Goal: Task Accomplishment & Management: Complete application form

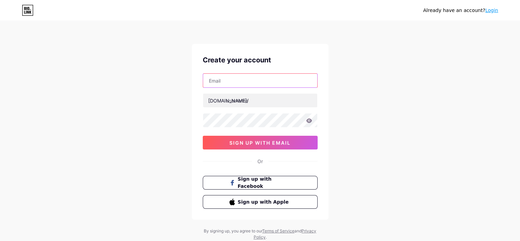
click at [225, 80] on input "text" at bounding box center [260, 81] width 114 height 14
type input "[EMAIL_ADDRESS][DOMAIN_NAME]"
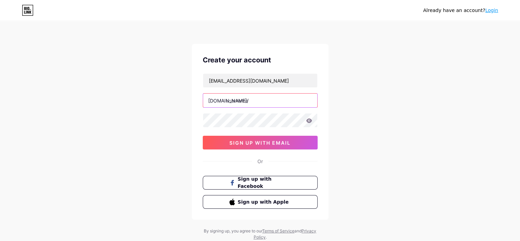
click at [238, 101] on input "text" at bounding box center [260, 100] width 114 height 14
paste input "mtkien247"
type input "mtkien247"
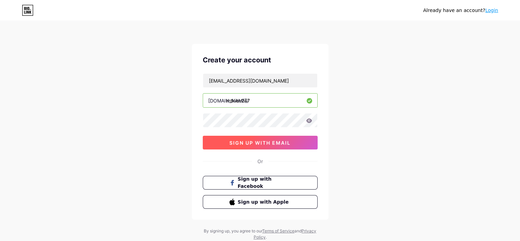
click at [256, 144] on span "sign up with email" at bounding box center [260, 143] width 61 height 6
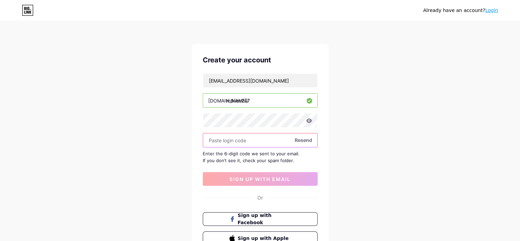
click at [228, 139] on input "text" at bounding box center [260, 140] width 114 height 14
paste input "351220"
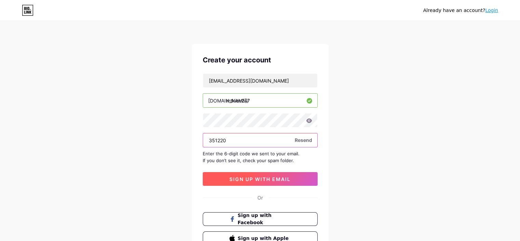
type input "351220"
click at [254, 178] on span "sign up with email" at bounding box center [260, 179] width 61 height 6
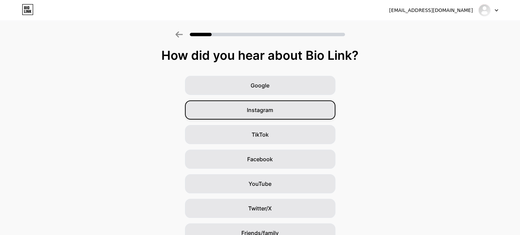
click at [261, 109] on span "Instagram" at bounding box center [260, 110] width 26 height 8
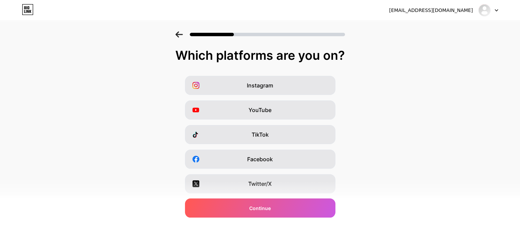
click at [283, 60] on div "Which platforms are you on?" at bounding box center [260, 56] width 507 height 14
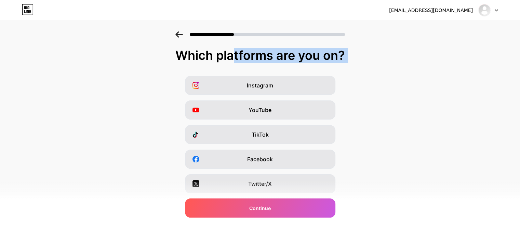
click at [283, 60] on div "Which platforms are you on?" at bounding box center [260, 56] width 507 height 14
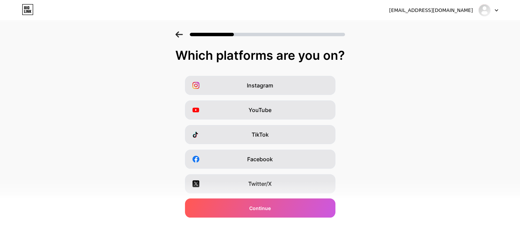
click at [138, 107] on div "Instagram YouTube TikTok Facebook Twitter/X Buy Me a Coffee Snapchat I have a w…" at bounding box center [260, 172] width 514 height 192
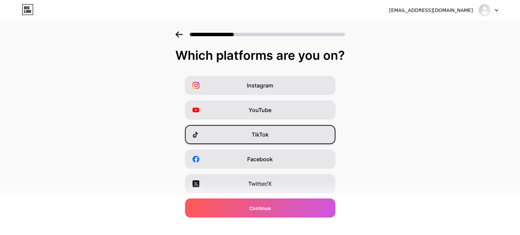
click at [266, 136] on span "TikTok" at bounding box center [260, 135] width 17 height 8
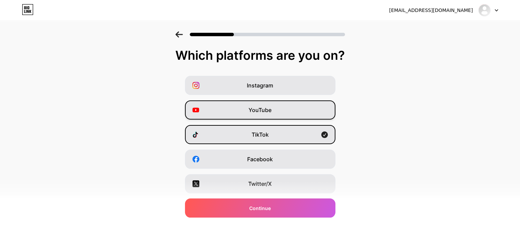
click at [247, 111] on div "YouTube" at bounding box center [260, 110] width 151 height 19
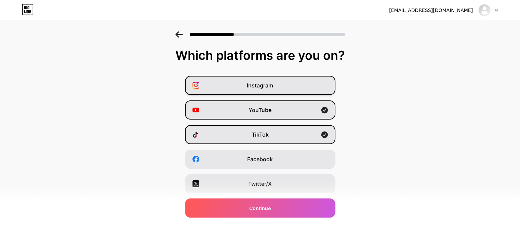
click at [267, 88] on span "Instagram" at bounding box center [260, 85] width 26 height 8
click at [269, 138] on span "TikTok" at bounding box center [260, 135] width 17 height 8
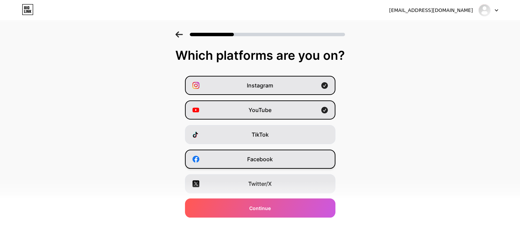
click at [268, 158] on span "Facebook" at bounding box center [260, 159] width 26 height 8
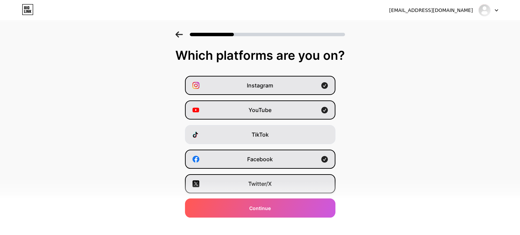
click at [268, 185] on span "Twitter/X" at bounding box center [260, 184] width 24 height 8
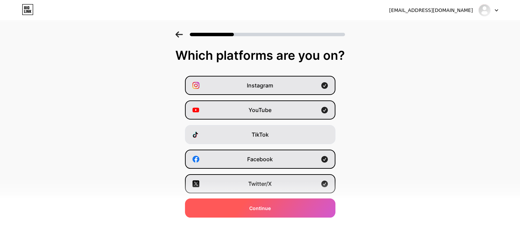
click at [267, 205] on span "Continue" at bounding box center [260, 208] width 22 height 7
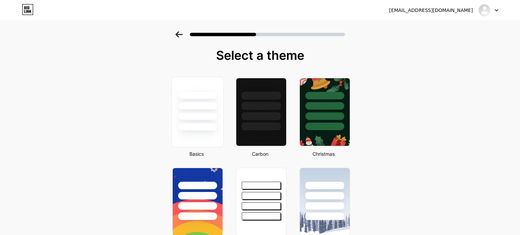
click at [202, 126] on div at bounding box center [198, 127] width 40 height 8
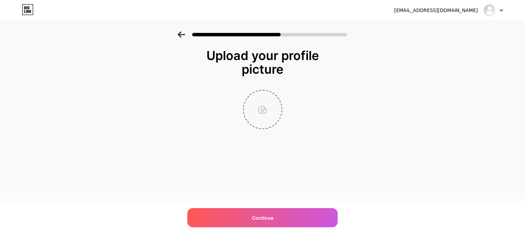
click at [251, 99] on input "file" at bounding box center [263, 109] width 38 height 38
type input "C:\fakepath\Logo.jpg"
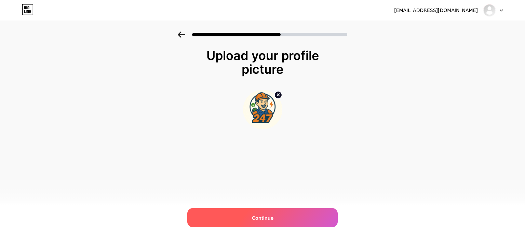
click at [261, 218] on span "Continue" at bounding box center [263, 217] width 22 height 7
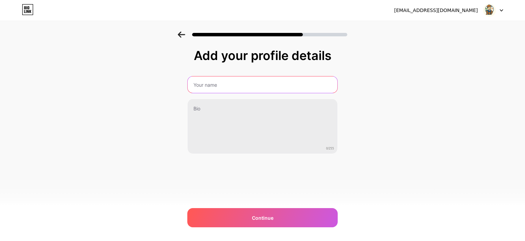
click at [212, 85] on input "text" at bounding box center [263, 84] width 150 height 16
type input "Kiến 247"
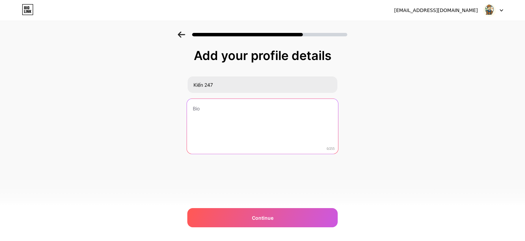
click at [207, 113] on textarea at bounding box center [262, 127] width 151 height 56
paste textarea ""Kiến 247 chuyên cung cấp dịch vụ hút bể phốt, thông tắc bồn cầu, thông thoát s…"
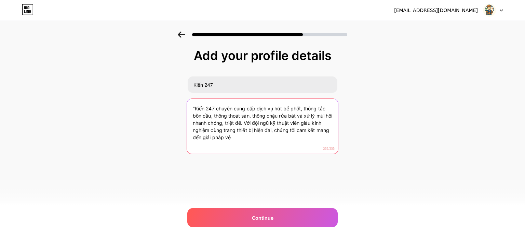
click at [244, 128] on textarea ""Kiến 247 chuyên cung cấp dịch vụ hút bể phốt, thông tắc bồn cầu, thông thoát s…" at bounding box center [262, 127] width 151 height 56
paste textarea ": Cung cấp dịch vụ hút bể phốt, thông tắc bồn cầu, thông thoát sàn, thông chậu …"
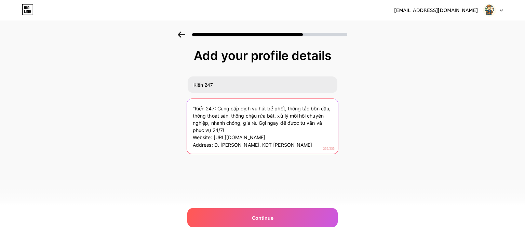
drag, startPoint x: 255, startPoint y: 138, endPoint x: 186, endPoint y: 138, distance: 68.8
click at [186, 138] on div "Add your profile details Kiến 247 "Kiến 247: Cung cấp dịch vụ hút bể phốt, thôn…" at bounding box center [262, 109] width 525 height 156
drag, startPoint x: 194, startPoint y: 107, endPoint x: 178, endPoint y: 109, distance: 16.6
click at [173, 107] on div "Add your profile details Kiến 247 "Kiến 247: Cung cấp dịch vụ hút bể phốt, thôn…" at bounding box center [262, 109] width 525 height 156
click at [307, 136] on textarea "Kiến 247: Cung cấp dịch vụ hút bể phốt, thông tắc bồn cầu, thông thoát sàn, thô…" at bounding box center [262, 127] width 151 height 56
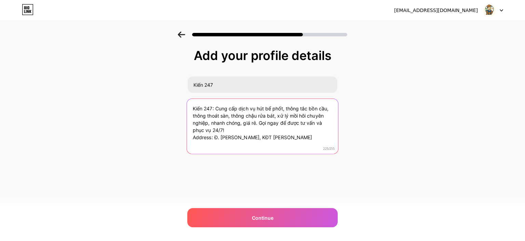
drag, startPoint x: 260, startPoint y: 125, endPoint x: 265, endPoint y: 127, distance: 5.5
click at [265, 127] on textarea "Kiến 247: Cung cấp dịch vụ hút bể phốt, thông tắc bồn cầu, thông thoát sàn, thô…" at bounding box center [262, 127] width 151 height 56
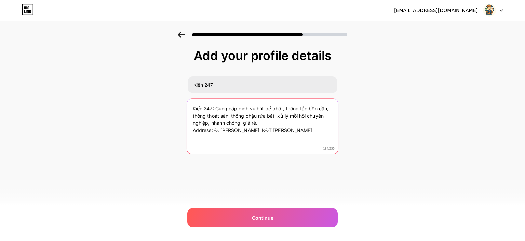
drag, startPoint x: 293, startPoint y: 130, endPoint x: 187, endPoint y: 128, distance: 105.8
click at [187, 128] on textarea "Kiến 247: Cung cấp dịch vụ hút bể phốt, thông tắc bồn cầu, thông thoát sàn, thô…" at bounding box center [262, 127] width 151 height 56
paste textarea ", Hà Đông, Hà Nội. Phone: 0923.575.999."
type textarea "Kiến 247: Cung cấp dịch vụ hút bể phốt, thông tắc bồn cầu, thông thoát sàn, thô…"
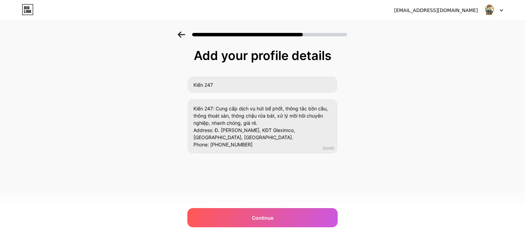
click at [399, 141] on div "Add your profile details Kiến 247 Kiến 247: Cung cấp dịch vụ hút bể phốt, thông…" at bounding box center [262, 109] width 525 height 156
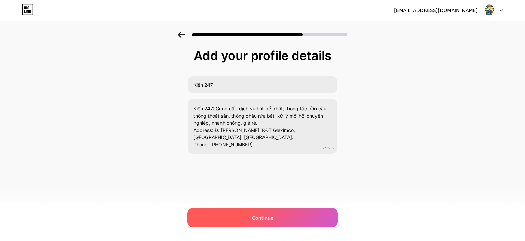
click at [272, 217] on span "Continue" at bounding box center [263, 217] width 22 height 7
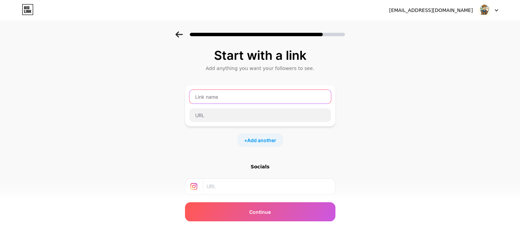
click at [212, 98] on input "text" at bounding box center [261, 97] width 142 height 14
paste input "https://kien247.com"
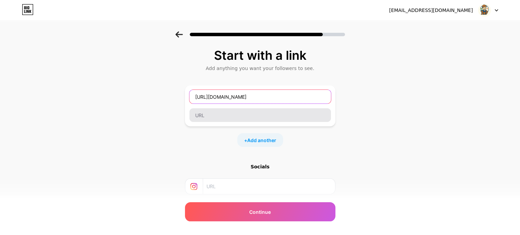
type input "https://kien247.com"
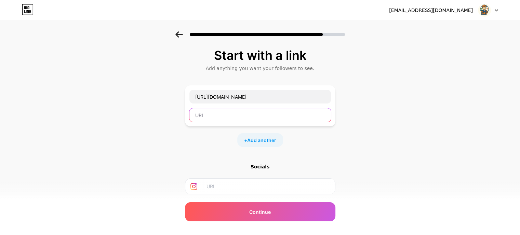
click at [214, 117] on input "text" at bounding box center [261, 115] width 142 height 14
paste input "https://kien247.com"
type input "https://kien247.com"
click at [267, 139] on span "Add another" at bounding box center [261, 140] width 29 height 7
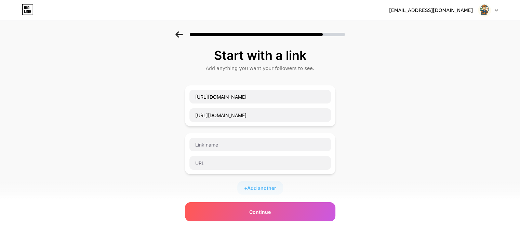
scroll to position [34, 0]
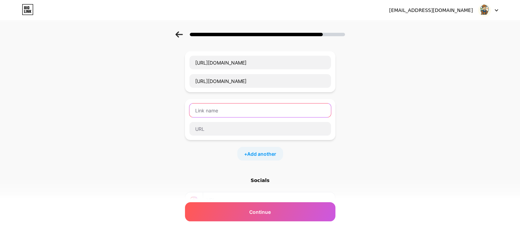
click at [323, 109] on input "text" at bounding box center [261, 111] width 142 height 14
drag, startPoint x: 372, startPoint y: 118, endPoint x: 370, endPoint y: 123, distance: 5.1
click at [372, 119] on div "Start with a link Add anything you want your followers to see. https://kien247.…" at bounding box center [260, 141] width 520 height 288
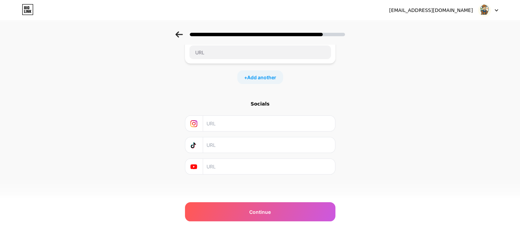
click at [216, 123] on input "text" at bounding box center [269, 123] width 124 height 15
paste input "https://www.instagram.com/mtkien247/"
type input "https://www.instagram.com/mtkien247/"
click at [139, 137] on div "Start with a link Add anything you want your followers to see. https://kien247.…" at bounding box center [260, 65] width 520 height 288
click at [223, 164] on input "text" at bounding box center [269, 166] width 124 height 15
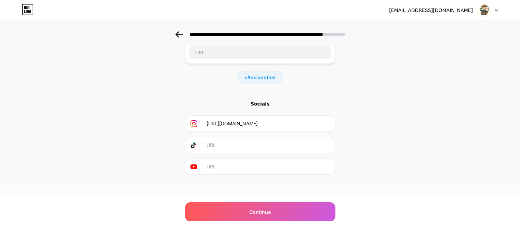
paste input "https://www.youtube.com/channel/UCnmfBjSJEGWgMORnb8N15Mg"
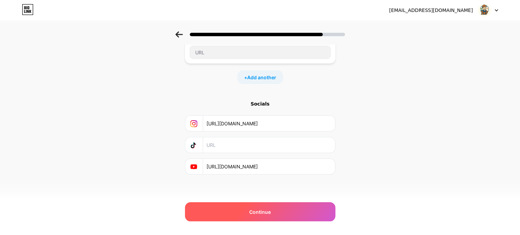
type input "https://www.youtube.com/channel/UCnmfBjSJEGWgMORnb8N15Mg"
click at [269, 212] on span "Continue" at bounding box center [260, 212] width 22 height 7
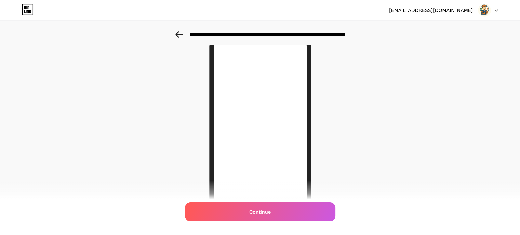
scroll to position [103, 0]
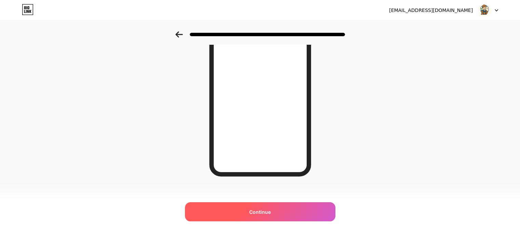
click at [268, 211] on span "Continue" at bounding box center [260, 212] width 22 height 7
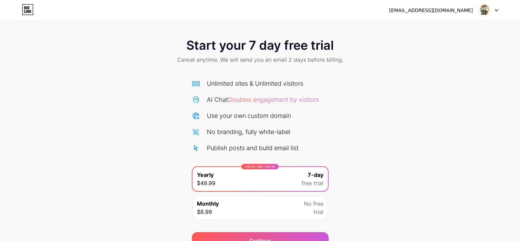
click at [273, 72] on div "Unlimited sites & Unlimited visitors AI Chat Doubles engagement by visitors Use…" at bounding box center [260, 148] width 137 height 152
click at [254, 48] on span "Start your 7 day free trial" at bounding box center [259, 45] width 147 height 14
click at [256, 77] on div "Unlimited sites & Unlimited visitors AI Chat Doubles engagement by visitors Use…" at bounding box center [260, 148] width 137 height 152
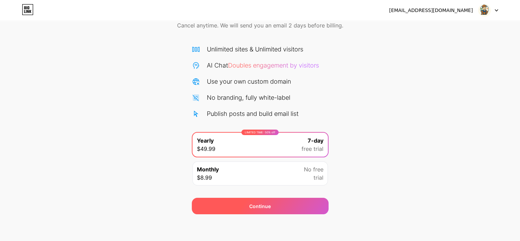
click at [263, 208] on span "Continue" at bounding box center [260, 205] width 22 height 7
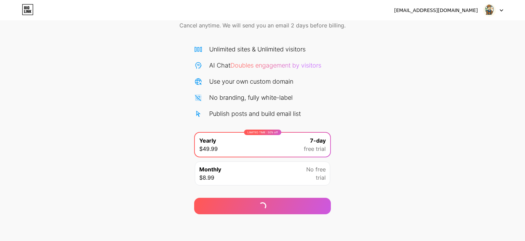
click at [484, 11] on div "contact.kien247@gmail.com Logout Link Copied Start your 7 day free trial Cancel…" at bounding box center [262, 90] width 525 height 248
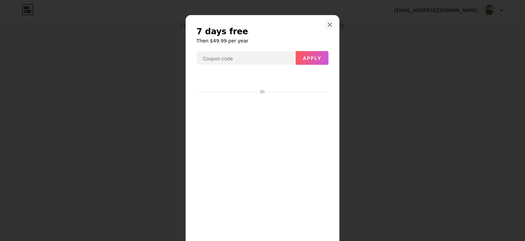
click at [328, 24] on icon at bounding box center [330, 25] width 4 height 4
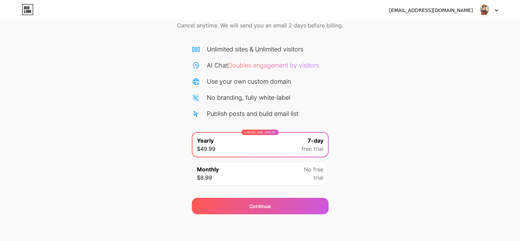
click at [483, 12] on img at bounding box center [484, 10] width 13 height 13
click at [440, 9] on div "[EMAIL_ADDRESS][DOMAIN_NAME]" at bounding box center [431, 10] width 84 height 7
click at [29, 7] on icon at bounding box center [28, 9] width 12 height 11
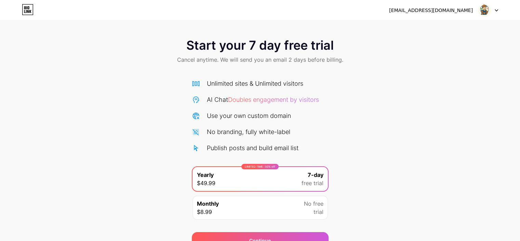
scroll to position [34, 0]
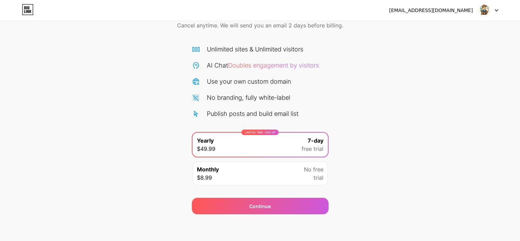
click at [207, 169] on span "Monthly" at bounding box center [208, 169] width 22 height 8
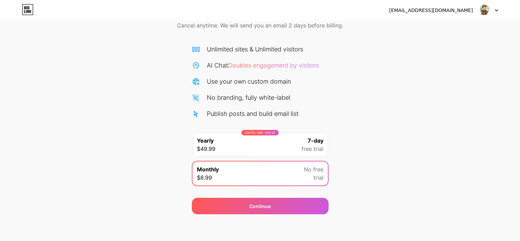
click at [264, 87] on div "Unlimited sites & Unlimited visitors AI Chat Doubles engagement by visitors Use…" at bounding box center [260, 81] width 137 height 74
click at [265, 99] on div "No branding, fully white-label" at bounding box center [248, 97] width 83 height 9
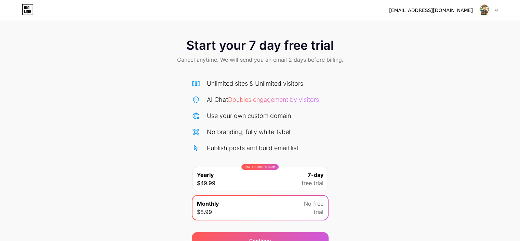
click at [250, 81] on div "Unlimited sites & Unlimited visitors" at bounding box center [255, 83] width 96 height 9
click at [265, 58] on span "Cancel anytime. We will send you an email 2 days before billing." at bounding box center [260, 59] width 166 height 8
click at [259, 96] on span "Doubles engagement by visitors" at bounding box center [273, 99] width 91 height 7
click at [263, 103] on div "AI Chat Doubles engagement by visitors" at bounding box center [263, 99] width 112 height 9
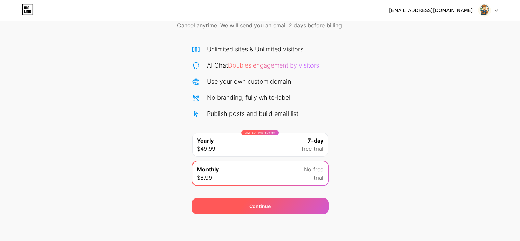
click at [252, 205] on span "Continue" at bounding box center [260, 205] width 22 height 7
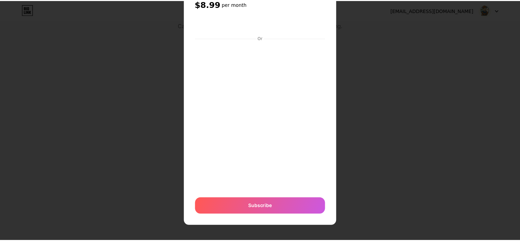
scroll to position [0, 0]
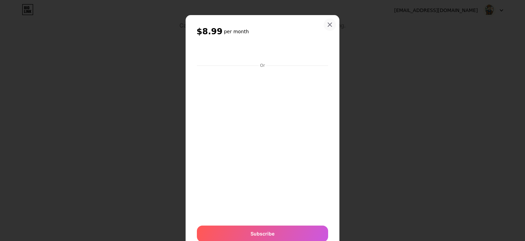
click at [327, 26] on icon at bounding box center [329, 24] width 5 height 5
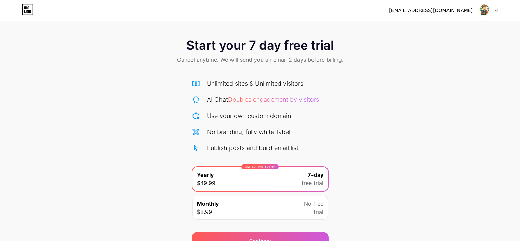
click at [27, 11] on icon at bounding box center [28, 11] width 2 height 3
